Goal: Transaction & Acquisition: Purchase product/service

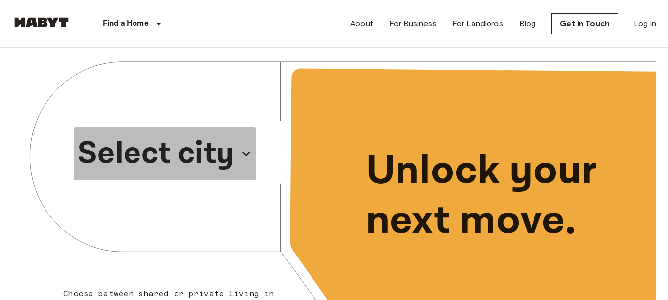
click at [244, 151] on icon "button" at bounding box center [246, 154] width 16 height 16
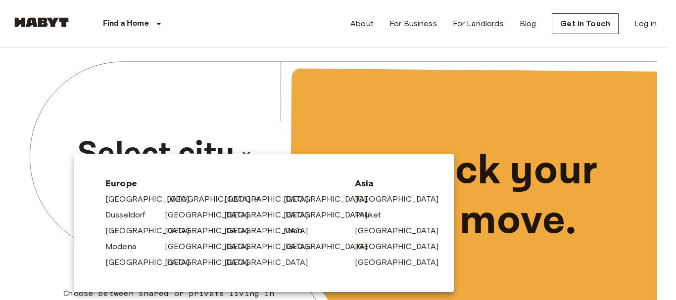
click at [178, 198] on link "[GEOGRAPHIC_DATA]" at bounding box center [214, 199] width 94 height 12
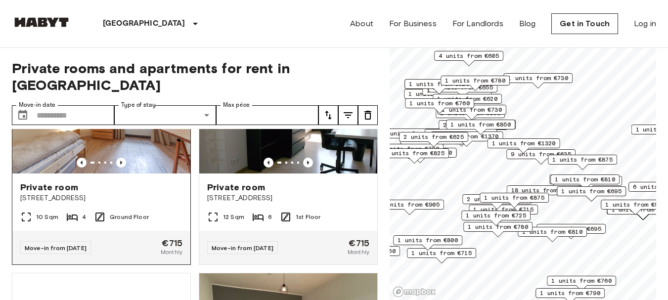
scroll to position [108, 0]
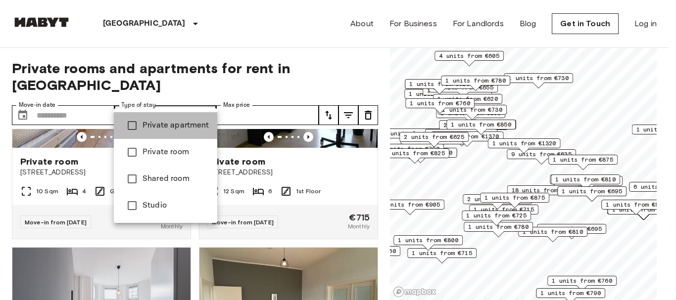
click at [185, 124] on span "Private apartment" at bounding box center [175, 126] width 67 height 12
type input "**********"
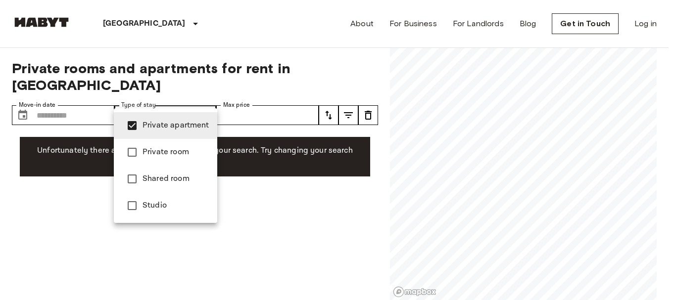
click at [189, 122] on span "Private apartment" at bounding box center [175, 126] width 67 height 12
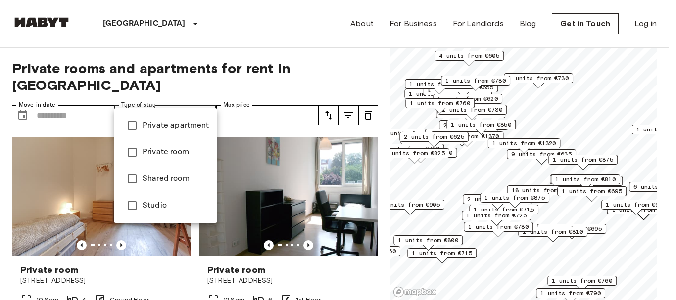
click at [164, 196] on li "Studio" at bounding box center [165, 205] width 103 height 27
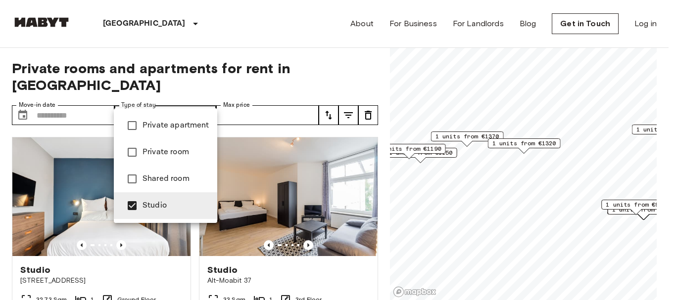
type input "******"
click at [285, 58] on div at bounding box center [338, 150] width 676 height 300
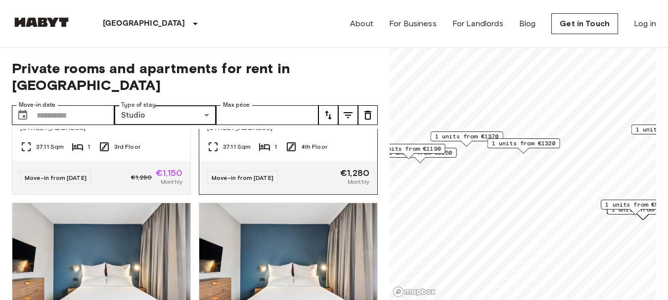
scroll to position [590, 0]
click at [216, 168] on div "Move-in from [DATE] €1,280 Monthly" at bounding box center [288, 177] width 178 height 34
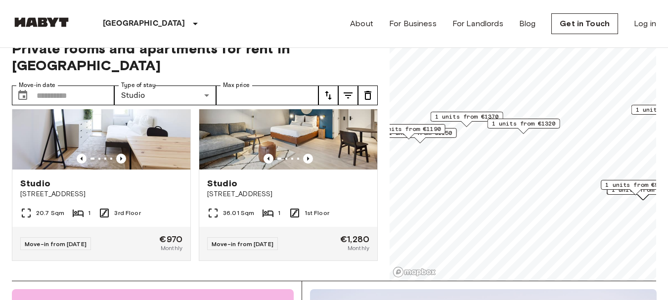
scroll to position [40, 0]
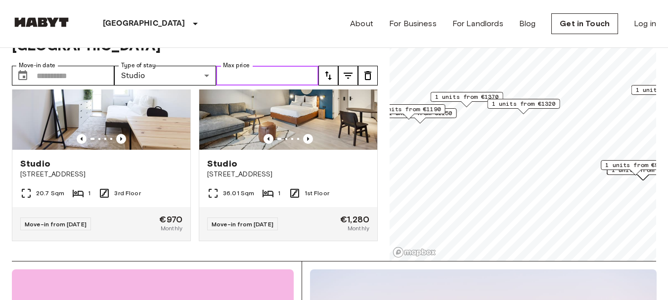
click at [283, 66] on input "Max price" at bounding box center [267, 76] width 102 height 20
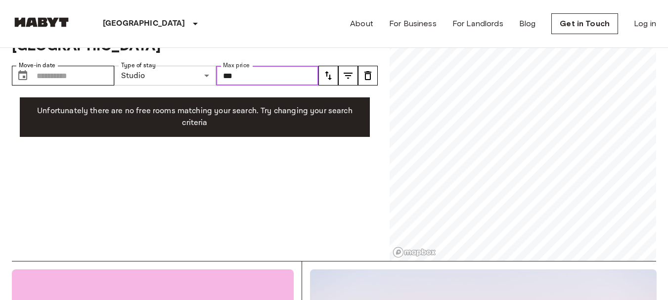
type input "***"
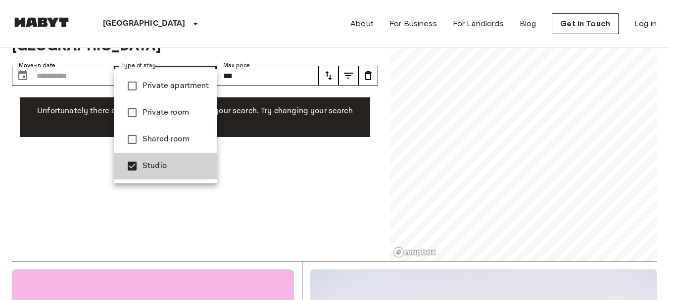
click at [187, 81] on span "Private apartment" at bounding box center [175, 86] width 67 height 12
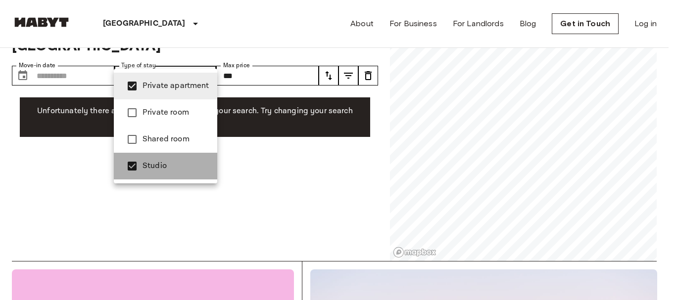
click at [164, 171] on span "Studio" at bounding box center [175, 166] width 67 height 12
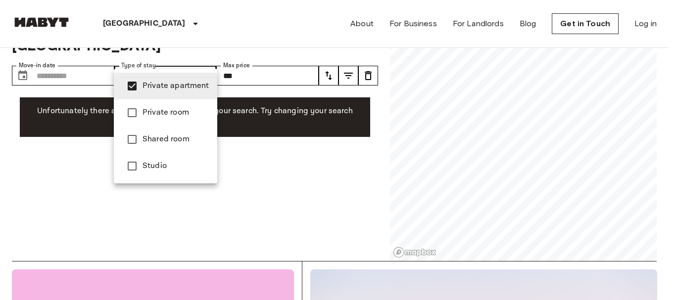
click at [180, 110] on span "Private room" at bounding box center [175, 113] width 67 height 12
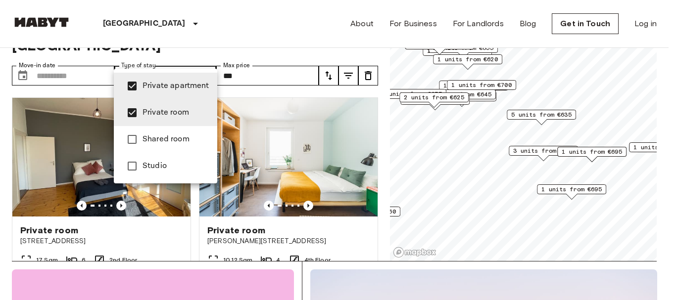
click at [170, 81] on span "Private apartment" at bounding box center [175, 86] width 67 height 12
type input "**********"
click at [197, 39] on div at bounding box center [338, 150] width 676 height 300
click at [4, 167] on div at bounding box center [338, 150] width 676 height 300
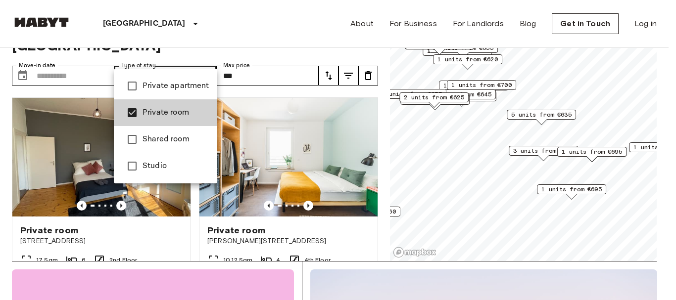
click at [342, 79] on div at bounding box center [338, 150] width 676 height 300
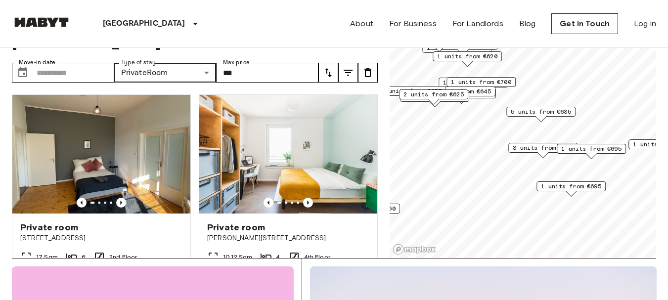
scroll to position [1, 0]
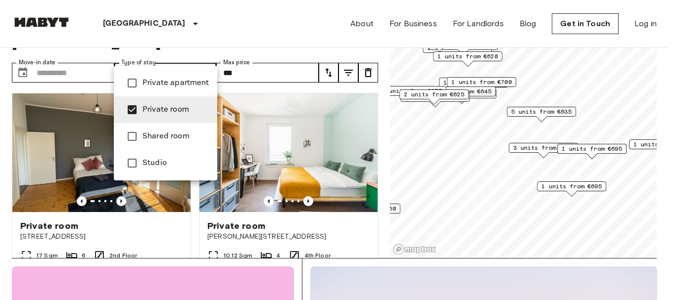
click at [378, 113] on div at bounding box center [338, 150] width 676 height 300
click at [244, 69] on div at bounding box center [338, 150] width 676 height 300
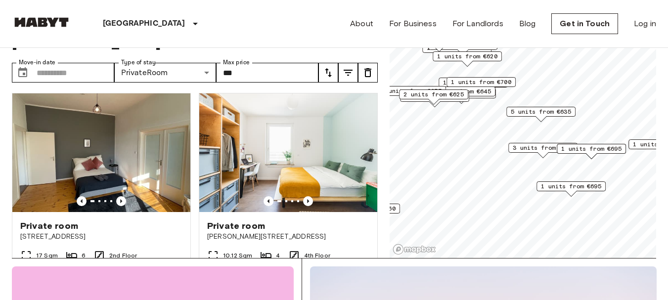
click at [244, 69] on div "**********" at bounding box center [195, 131] width 366 height 253
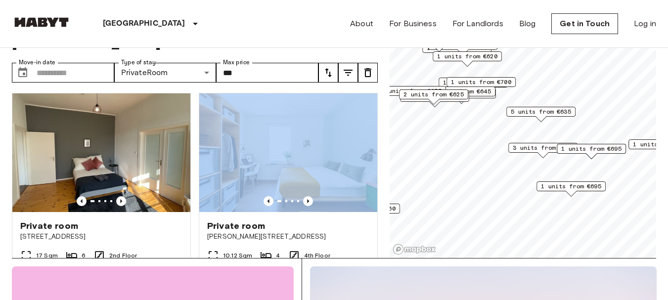
click at [244, 69] on div "**********" at bounding box center [195, 131] width 366 height 253
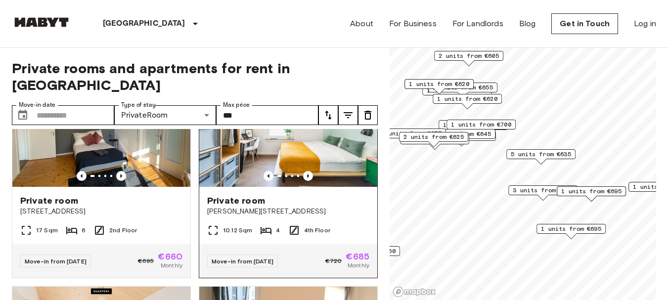
scroll to position [71, 0]
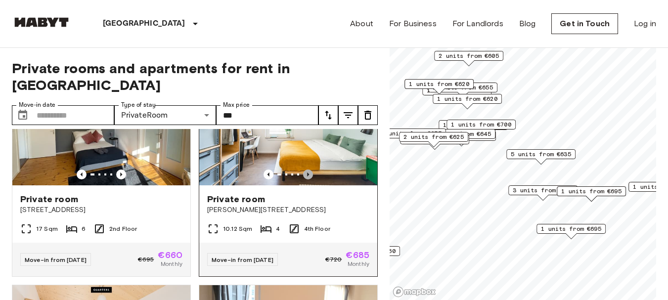
click at [305, 170] on icon "Previous image" at bounding box center [308, 175] width 10 height 10
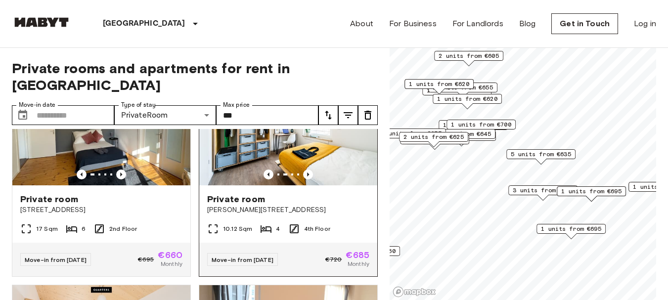
click at [314, 144] on img at bounding box center [288, 126] width 178 height 119
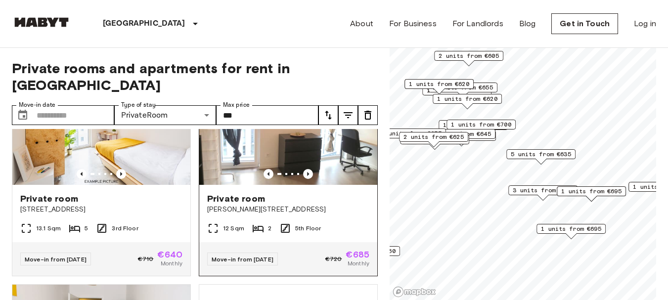
scroll to position [291, 0]
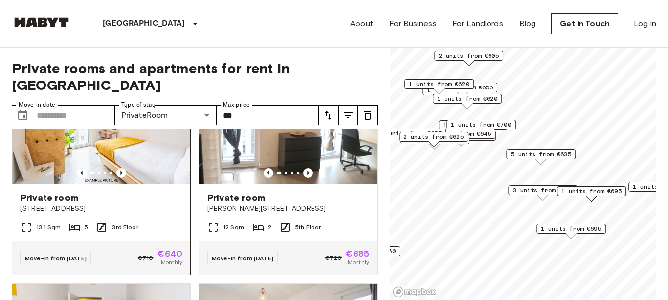
click at [175, 168] on div at bounding box center [101, 173] width 178 height 10
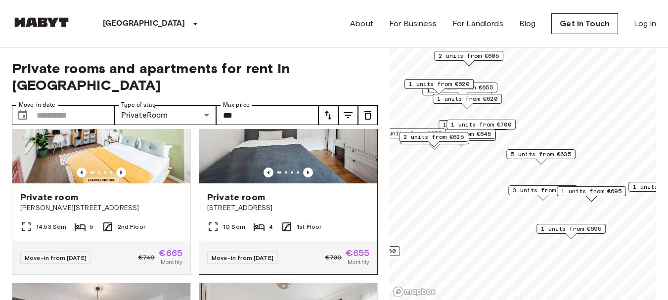
scroll to position [739, 0]
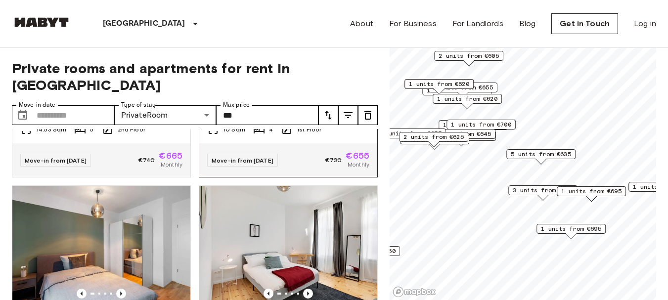
click at [195, 181] on div "Private room Malplaquetstr. 38 20.89 Sqm 4 4th Floor Move-in from [DATE] €780 €…" at bounding box center [284, 287] width 187 height 219
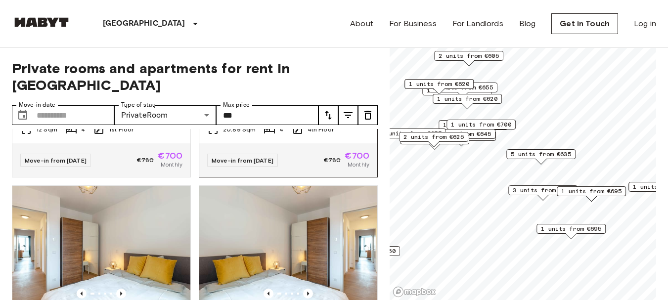
scroll to position [1045, 0]
click at [199, 174] on div "Move-in from [DATE] €780 €700 Monthly" at bounding box center [288, 160] width 178 height 34
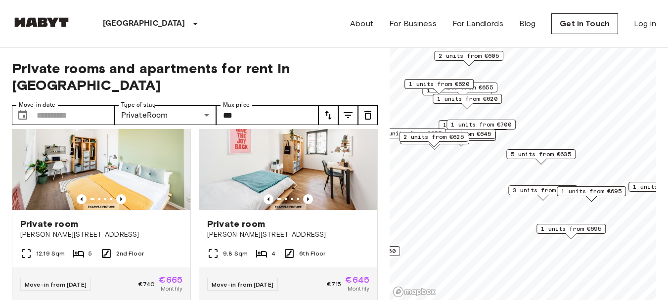
scroll to position [1603, 0]
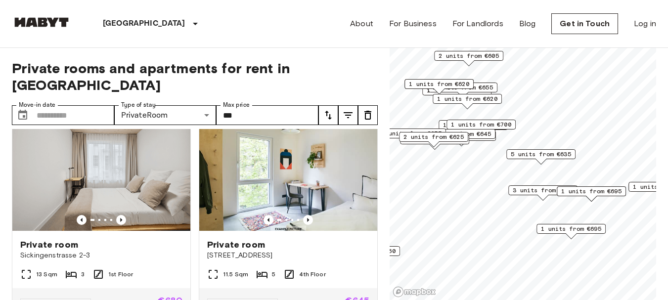
click at [191, 162] on div "Private [STREET_ADDRESS] 4th Floor Move-in from [DATE] €715 €645 Monthly" at bounding box center [284, 213] width 187 height 219
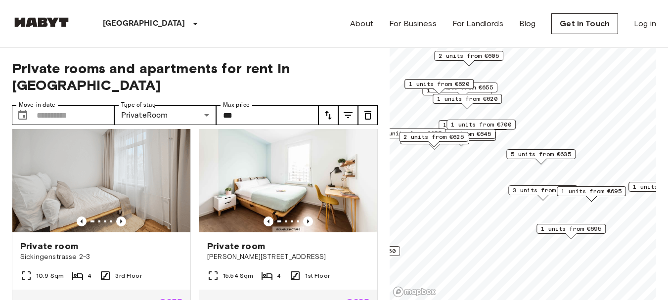
click at [191, 161] on div "Private room [PERSON_NAME][STREET_ADDRESS]-28 15.54 Sqm 4 1st Floor Move-in fro…" at bounding box center [284, 214] width 187 height 219
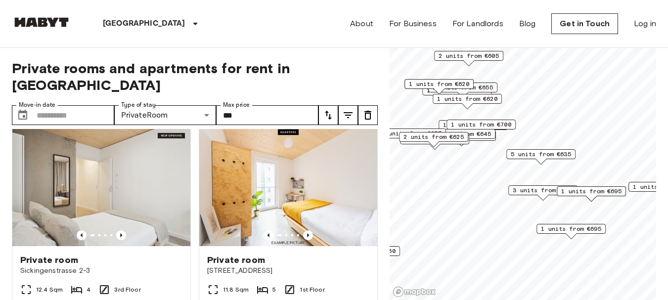
scroll to position [2466, 0]
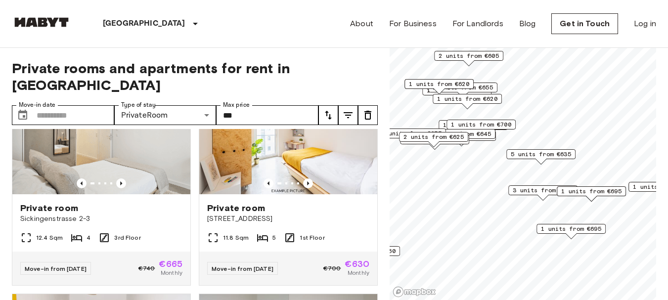
click at [191, 157] on div "Private room [STREET_ADDRESS] 11.8 Sqm 5 1st Floor Move-in from [DATE] €700 €63…" at bounding box center [284, 176] width 187 height 219
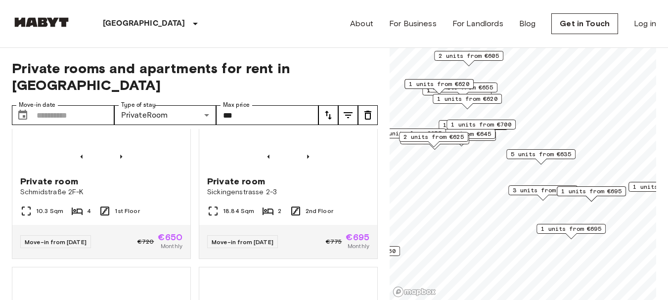
scroll to position [2932, 0]
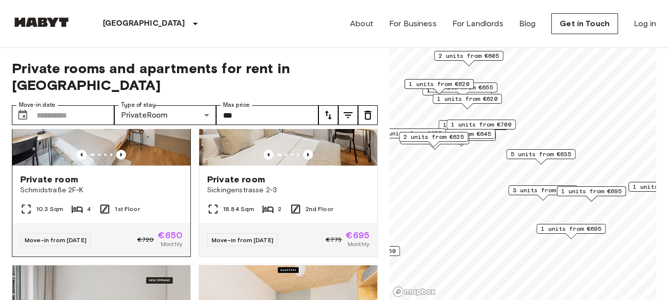
click at [102, 166] on img at bounding box center [101, 106] width 178 height 119
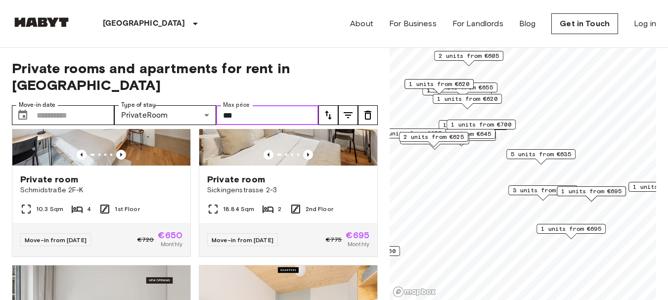
click at [282, 105] on input "***" at bounding box center [267, 115] width 102 height 20
type input "*"
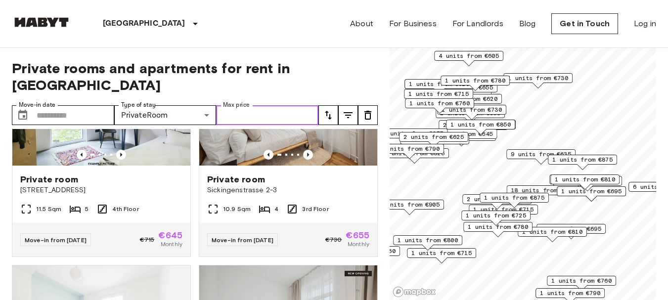
scroll to position [4273, 0]
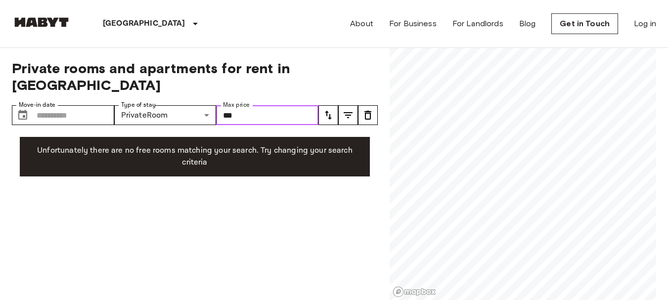
type input "***"
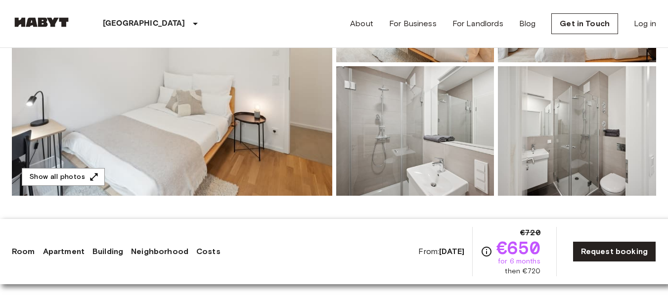
scroll to position [218, 0]
